Goal: Navigation & Orientation: Find specific page/section

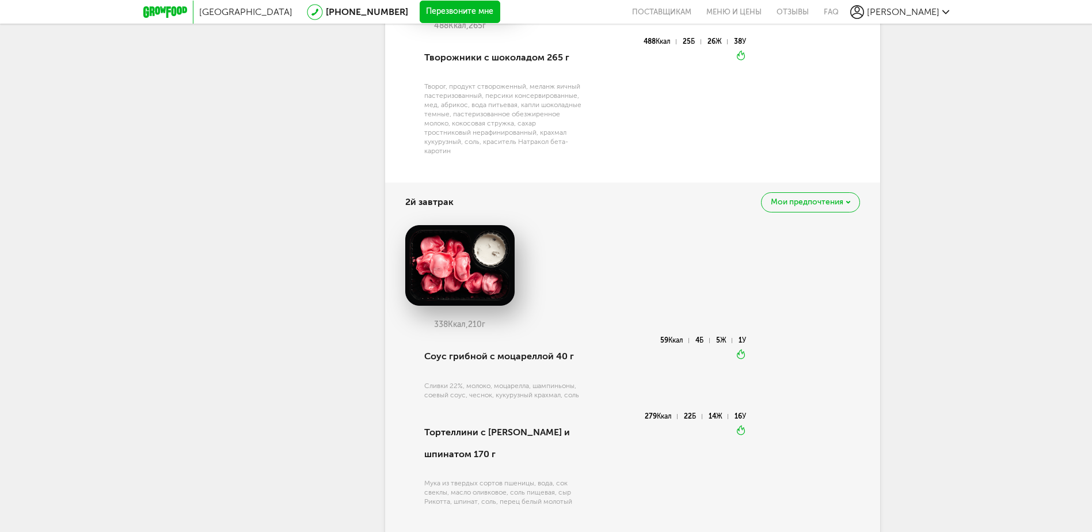
scroll to position [491, 0]
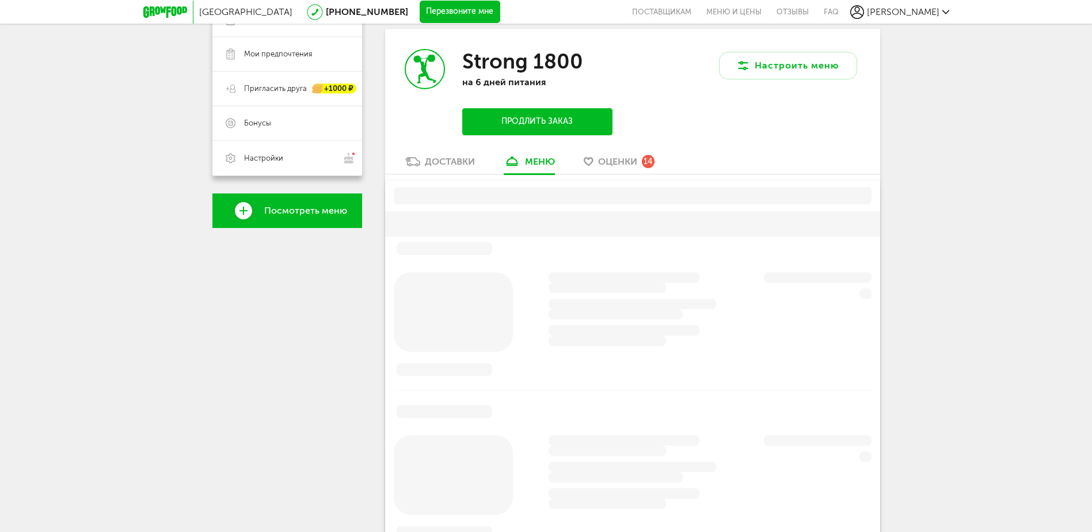
scroll to position [491, 0]
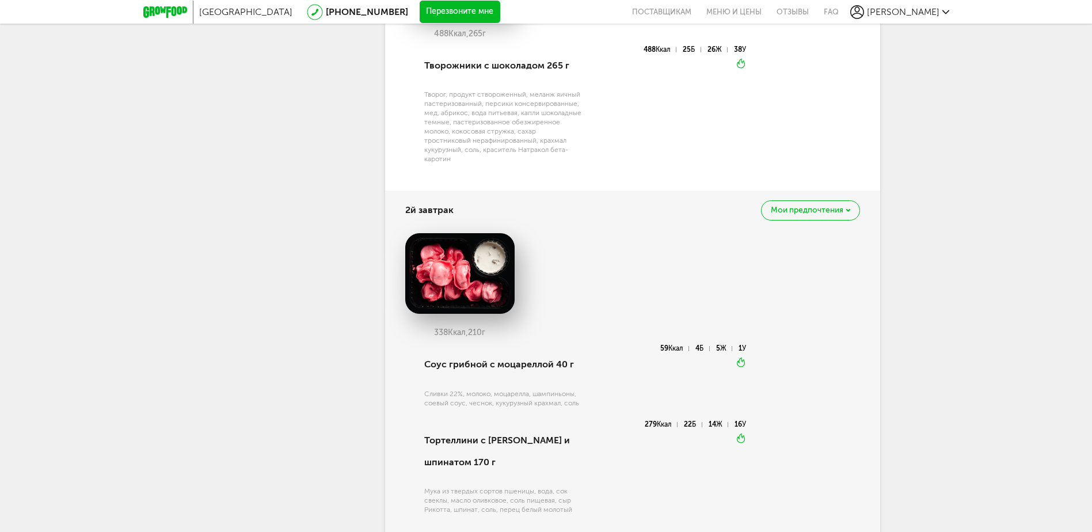
click at [169, 10] on icon at bounding box center [165, 12] width 44 height 12
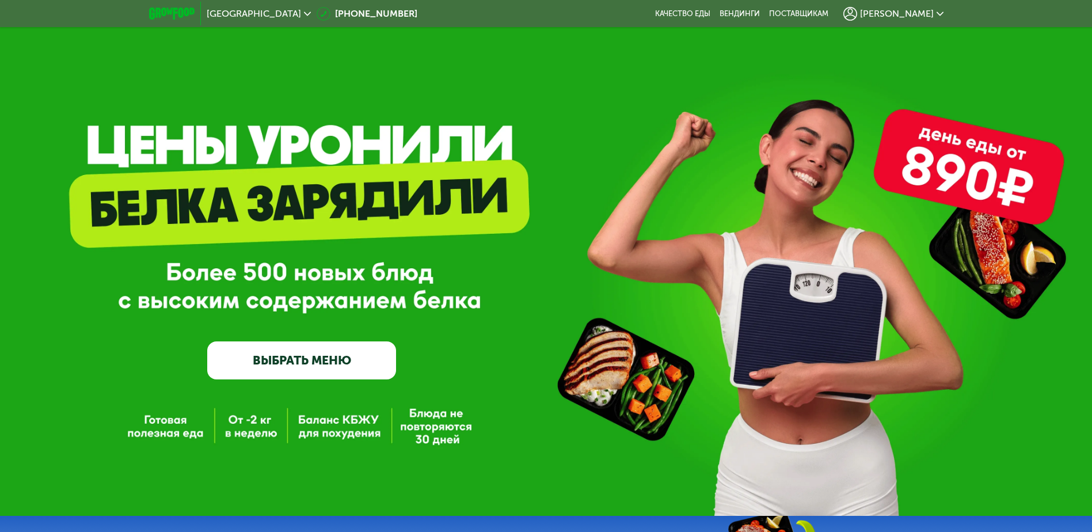
click at [937, 12] on use at bounding box center [940, 14] width 7 height 4
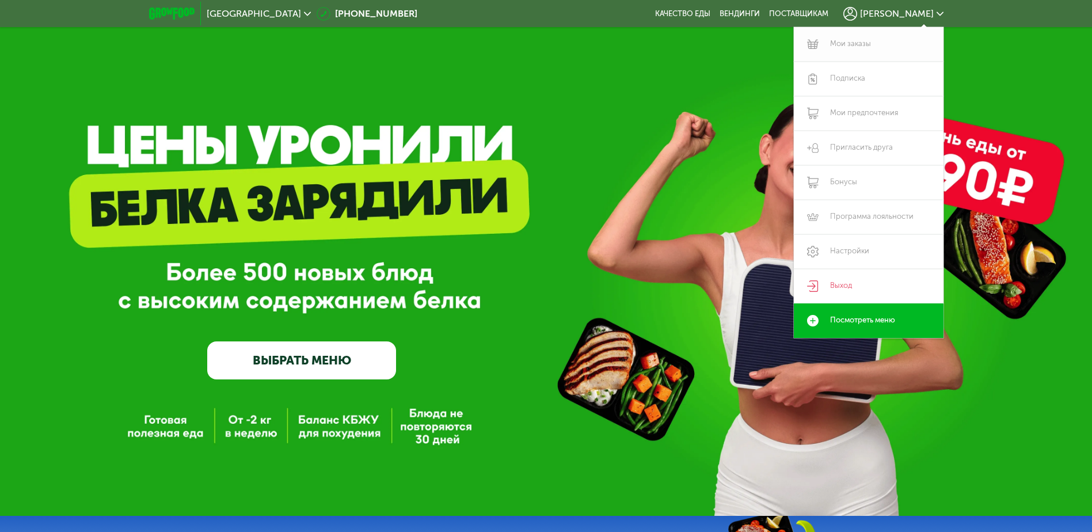
click at [857, 44] on link "Мои заказы" at bounding box center [869, 44] width 150 height 35
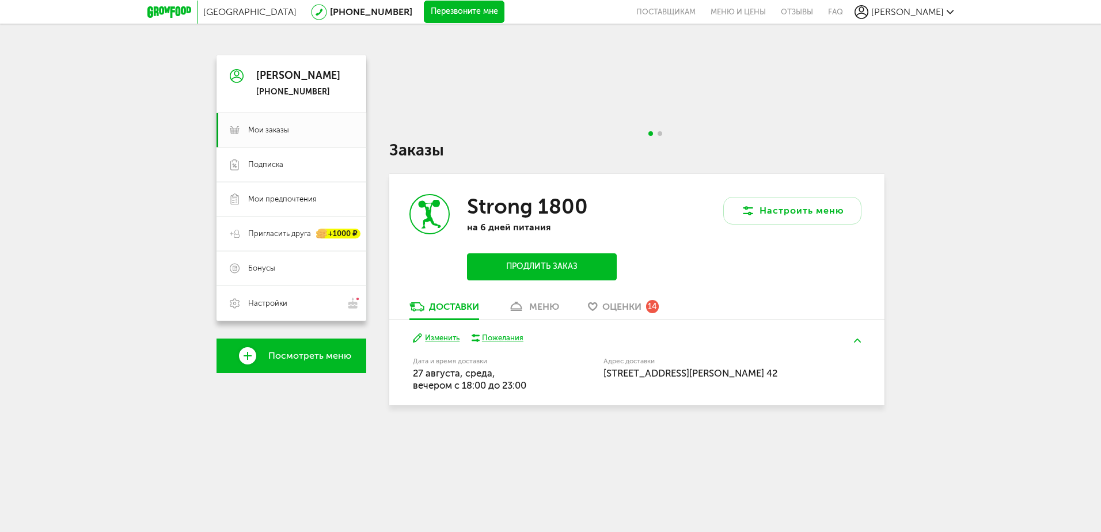
click at [626, 305] on span "Оценки" at bounding box center [621, 306] width 39 height 11
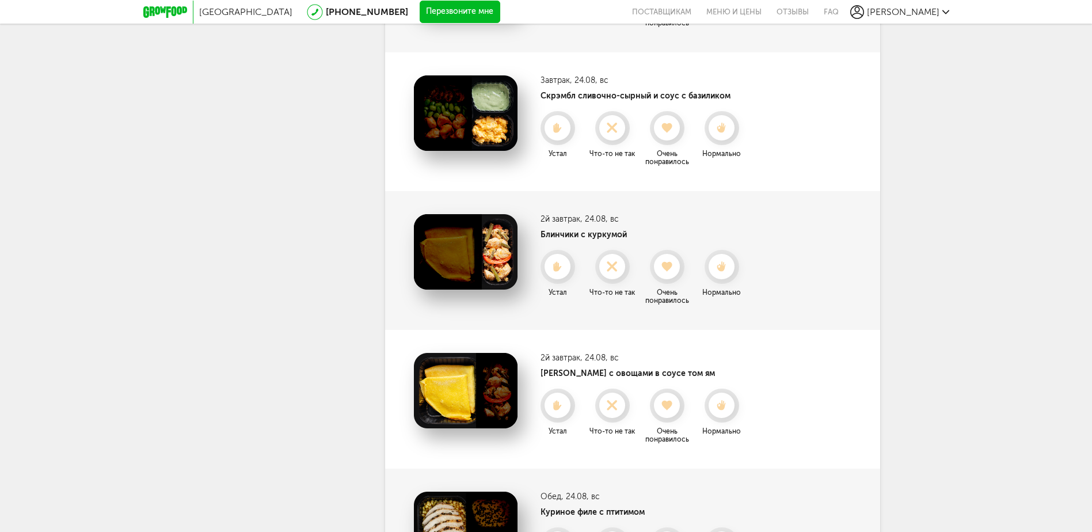
scroll to position [31, 0]
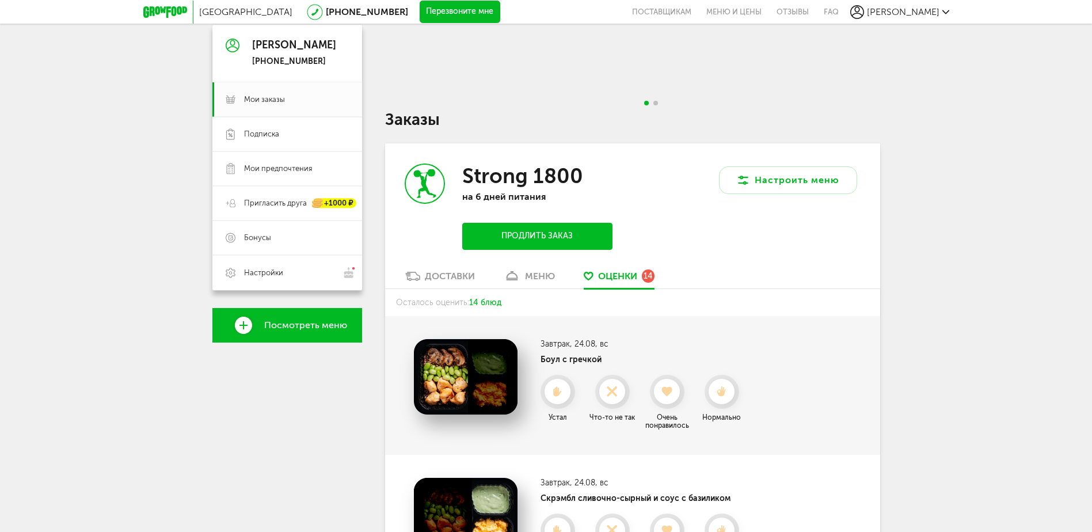
click at [535, 275] on div "меню" at bounding box center [540, 276] width 30 height 11
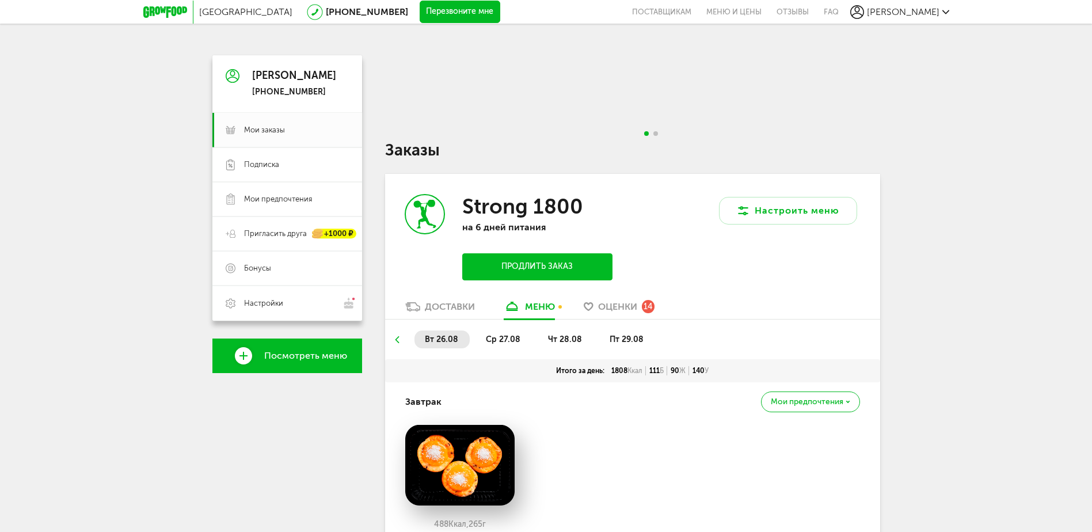
scroll to position [58, 0]
